Goal: Information Seeking & Learning: Learn about a topic

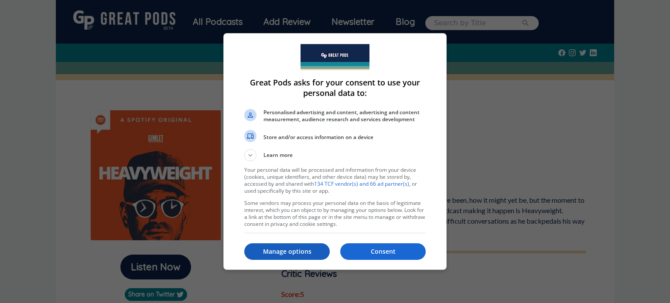
click at [299, 250] on p "Manage options" at bounding box center [287, 251] width 86 height 9
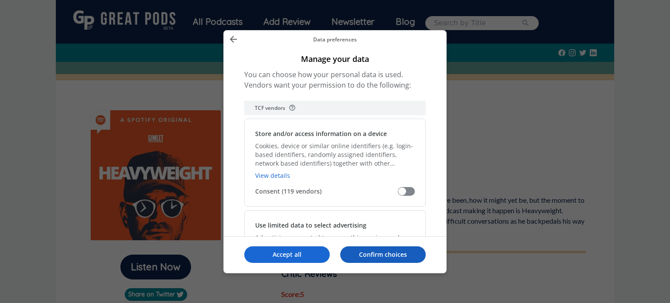
click at [373, 249] on button "Confirm choices" at bounding box center [383, 255] width 86 height 17
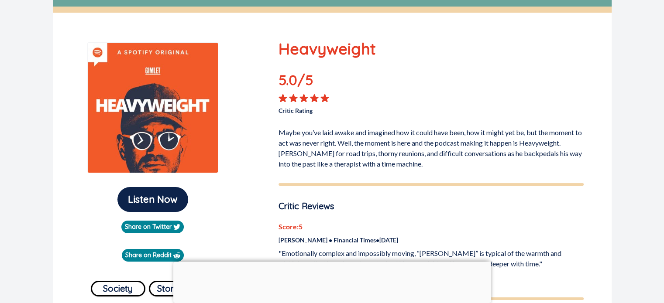
scroll to position [87, 0]
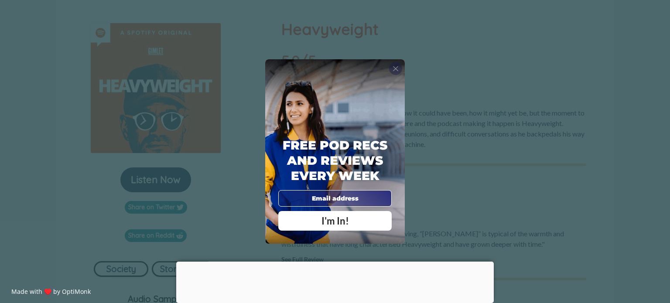
click at [396, 67] on span "X" at bounding box center [396, 68] width 6 height 9
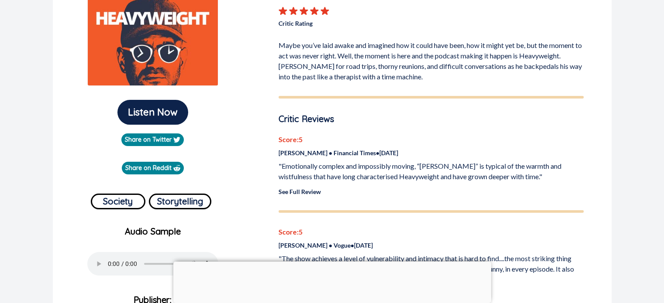
scroll to position [175, 0]
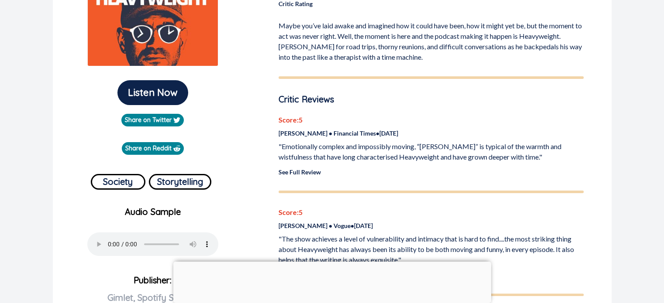
click at [312, 171] on link "See Full Review" at bounding box center [299, 171] width 42 height 7
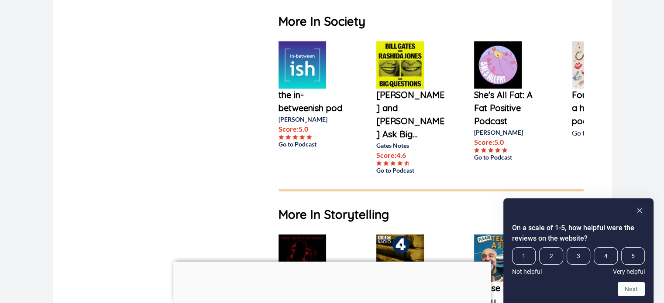
scroll to position [1353, 0]
